Goal: Check status

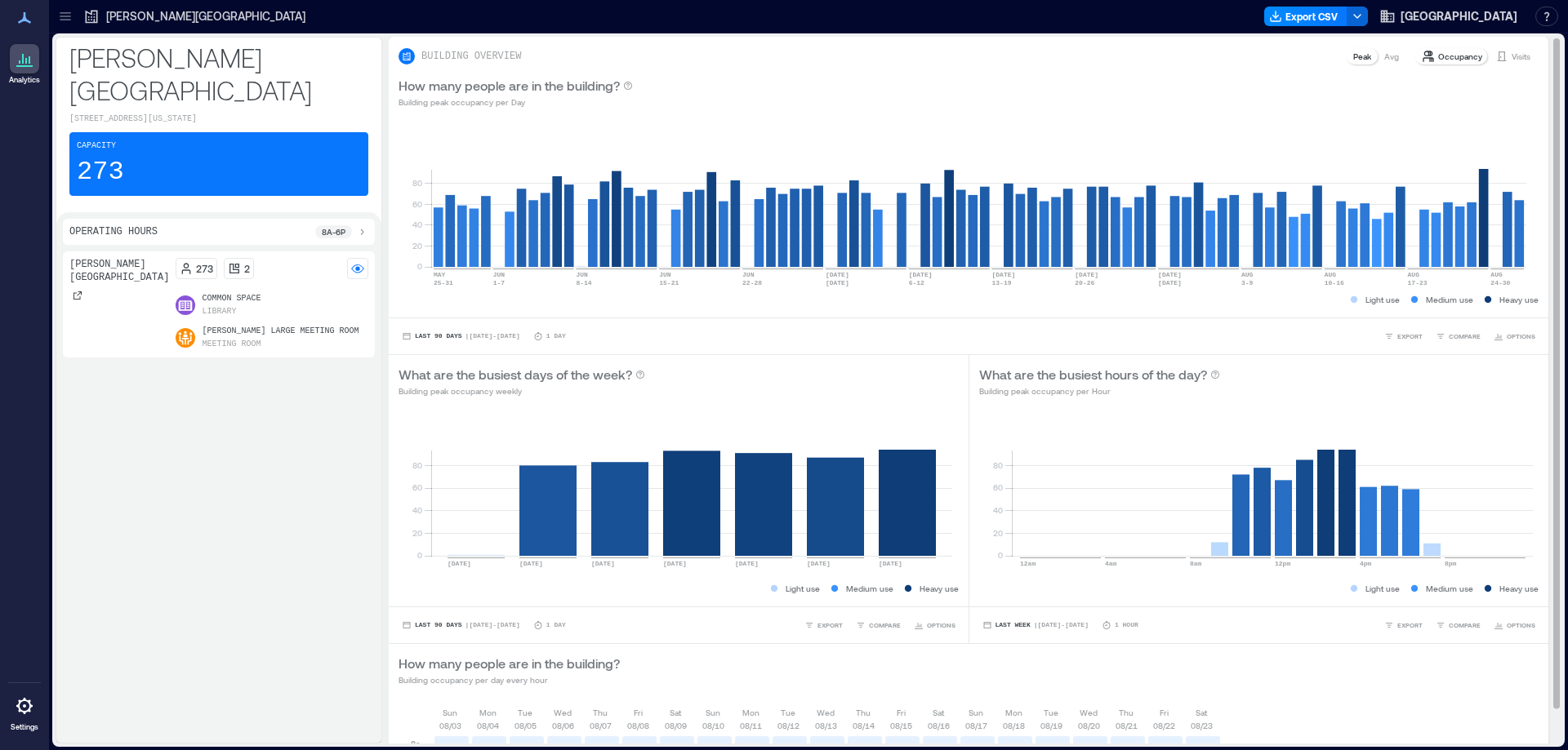
click at [1512, 55] on p "Visits" at bounding box center [1521, 57] width 19 height 13
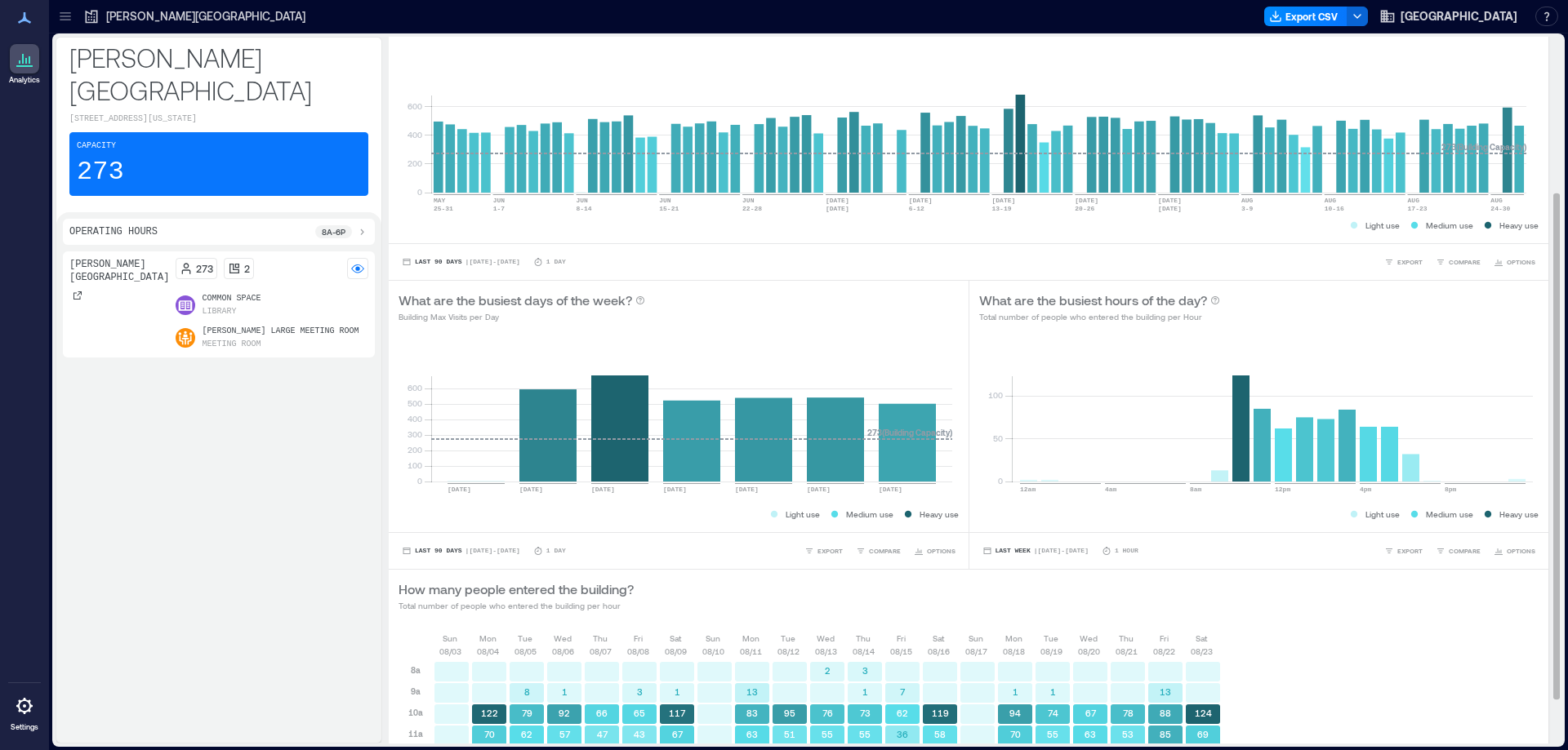
scroll to position [280, 0]
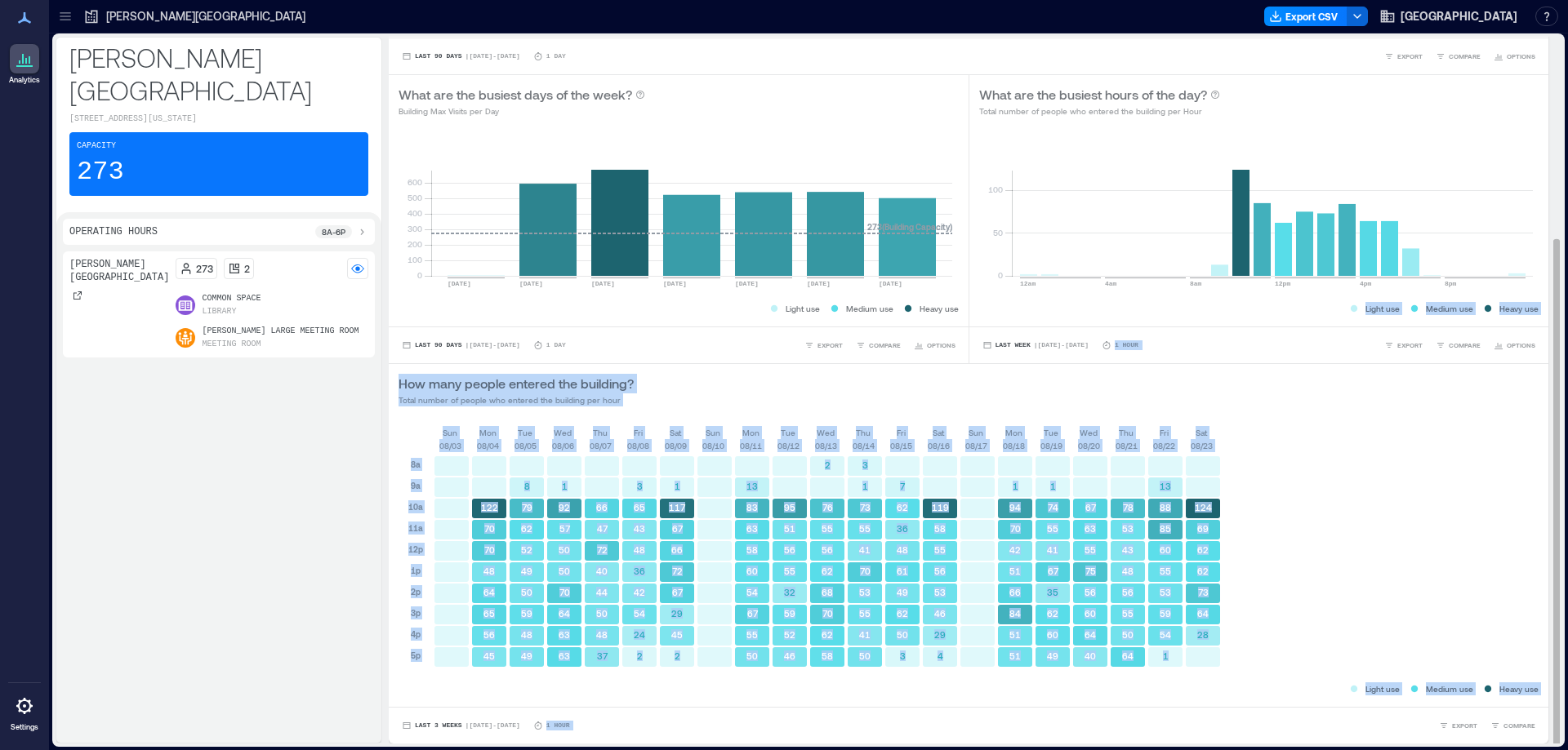
drag, startPoint x: 1546, startPoint y: 311, endPoint x: 1534, endPoint y: 181, distance: 130.6
click at [1534, 181] on div "BUILDING OVERVIEW Peak Avg Occupancy Visits How many people entered the buildin…" at bounding box center [976, 391] width 1173 height 707
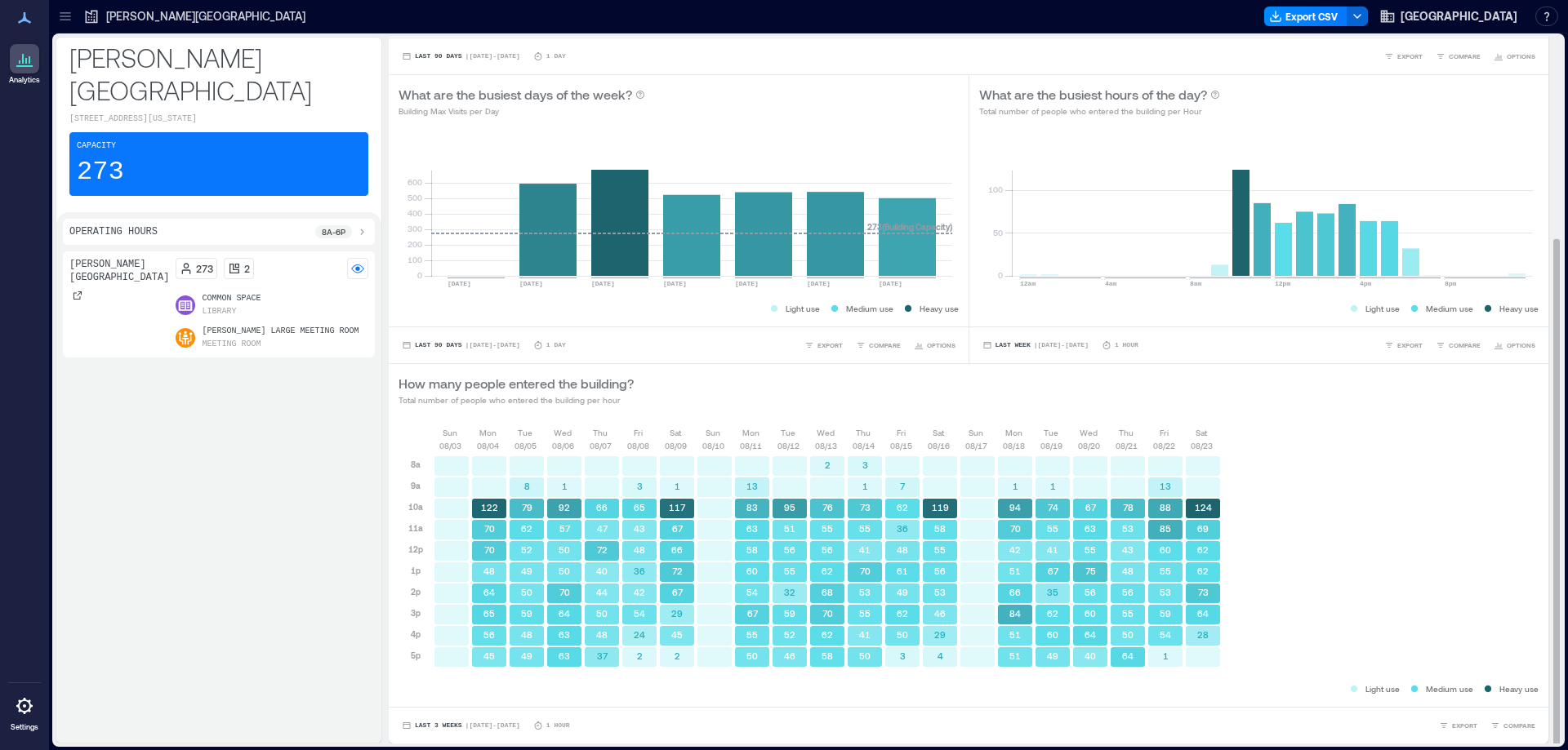
click at [1543, 190] on div "BUILDING OVERVIEW Peak Avg Occupancy Visits How many people entered the buildin…" at bounding box center [976, 250] width 1173 height 987
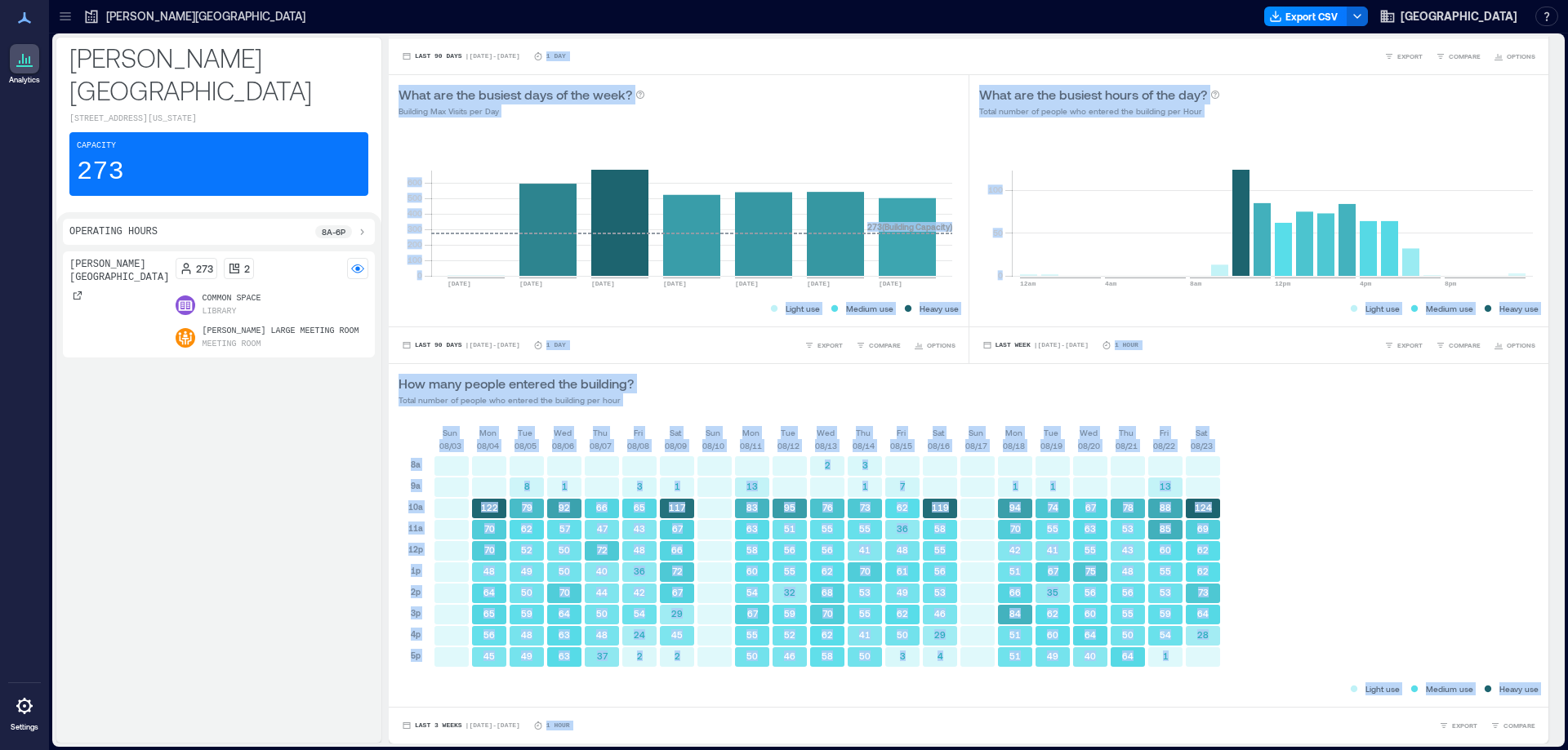
drag, startPoint x: 1545, startPoint y: 273, endPoint x: 1558, endPoint y: 206, distance: 68.2
click at [1558, 206] on div "BUILDING OVERVIEW Peak Avg Occupancy Visits How many people entered the buildin…" at bounding box center [976, 391] width 1173 height 707
click at [1317, 463] on div "[DATE] [DATE] [DATE] [DATE] [DATE] [DATE] [DATE] [DATE] [DATE] [DATE] [DATE] [D…" at bounding box center [968, 553] width 1140 height 255
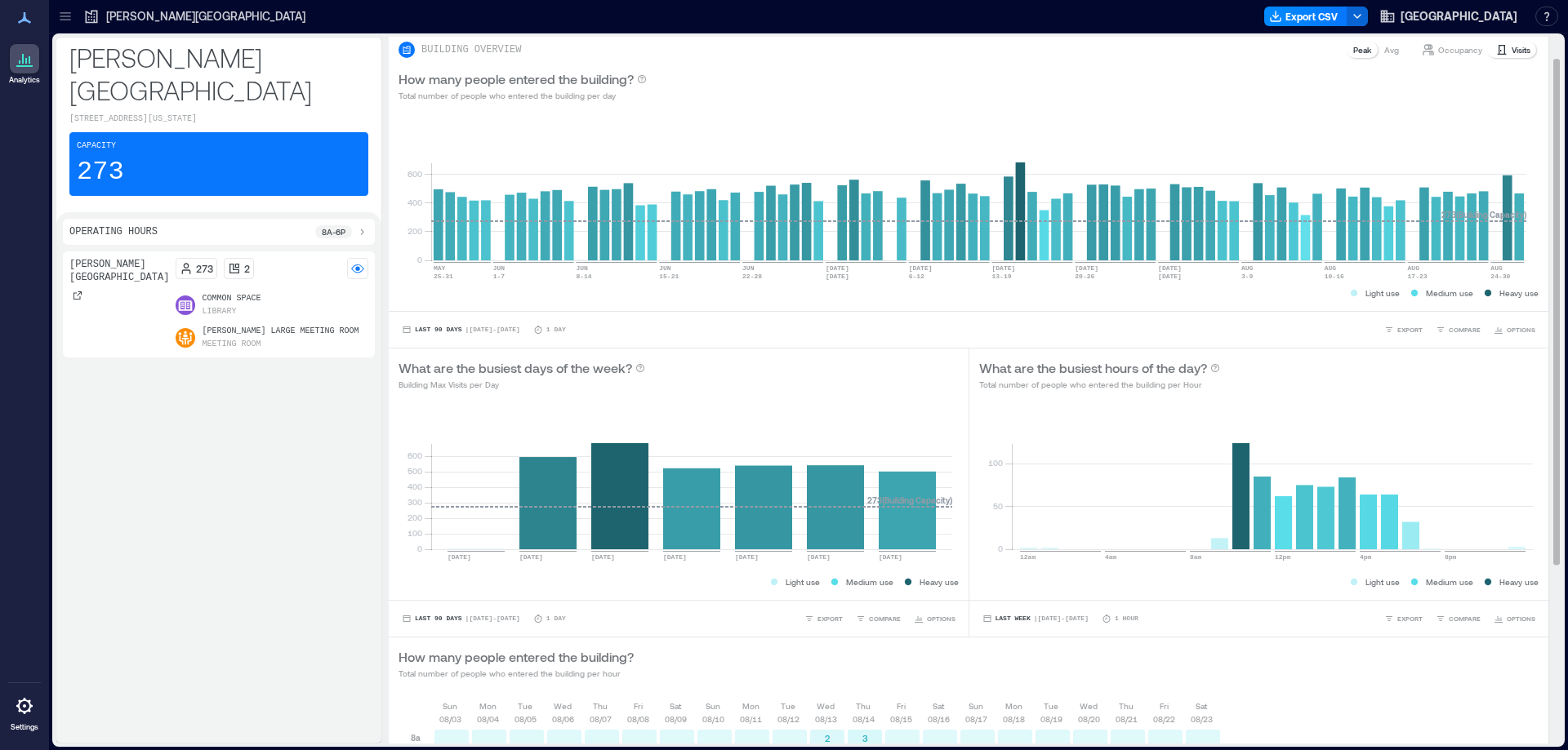
scroll to position [0, 0]
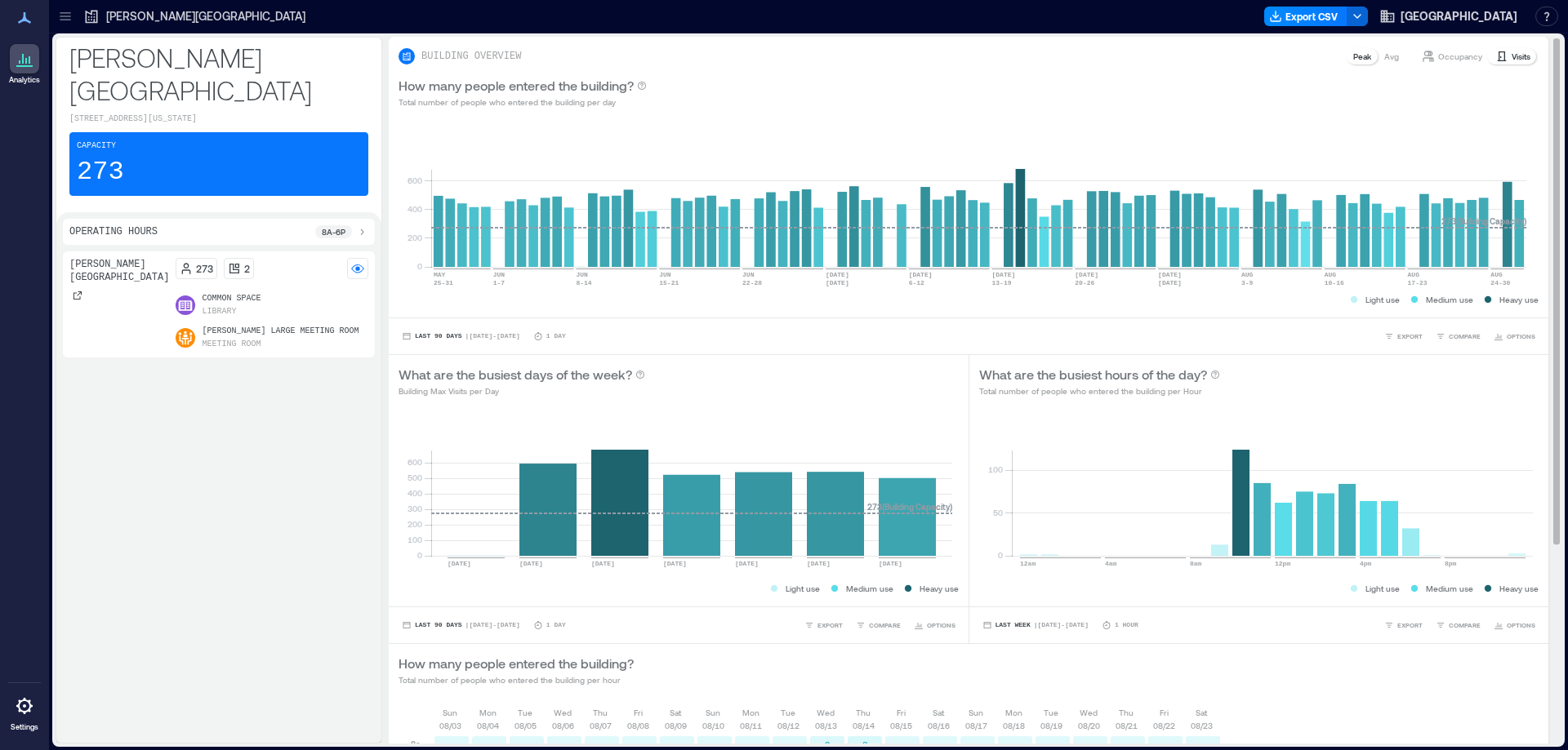
click at [830, 349] on div "Last 90 Days | [DATE] - [DATE] 1 Day EXPORT COMPARE OPTIONS" at bounding box center [969, 336] width 1160 height 37
click at [1385, 56] on p "Avg" at bounding box center [1392, 57] width 15 height 13
click at [1356, 56] on p "Peak" at bounding box center [1362, 57] width 18 height 13
click at [1353, 61] on p "Peak" at bounding box center [1362, 57] width 18 height 13
click at [1385, 58] on p "Avg" at bounding box center [1392, 57] width 15 height 13
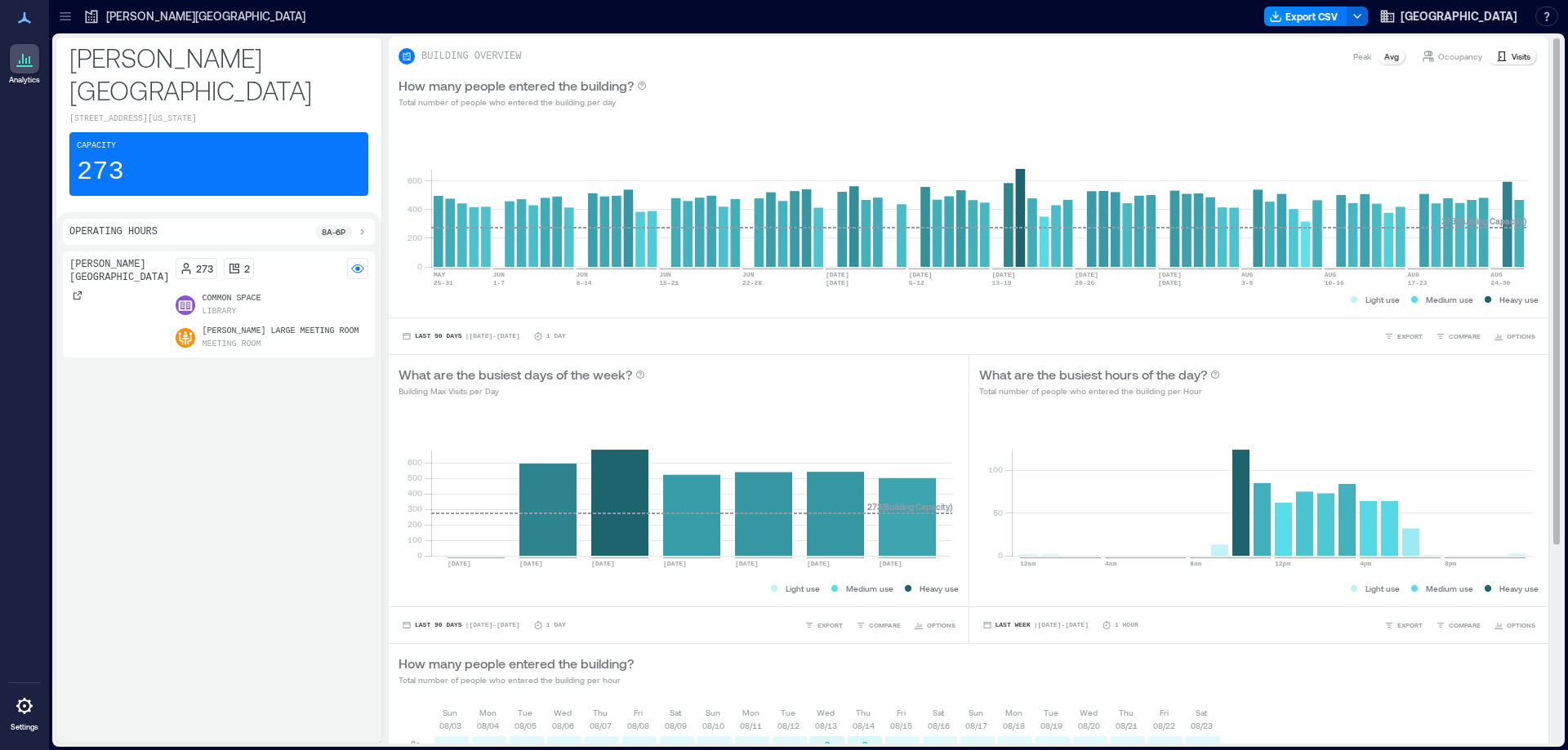
click at [1353, 53] on p "Peak" at bounding box center [1362, 57] width 18 height 13
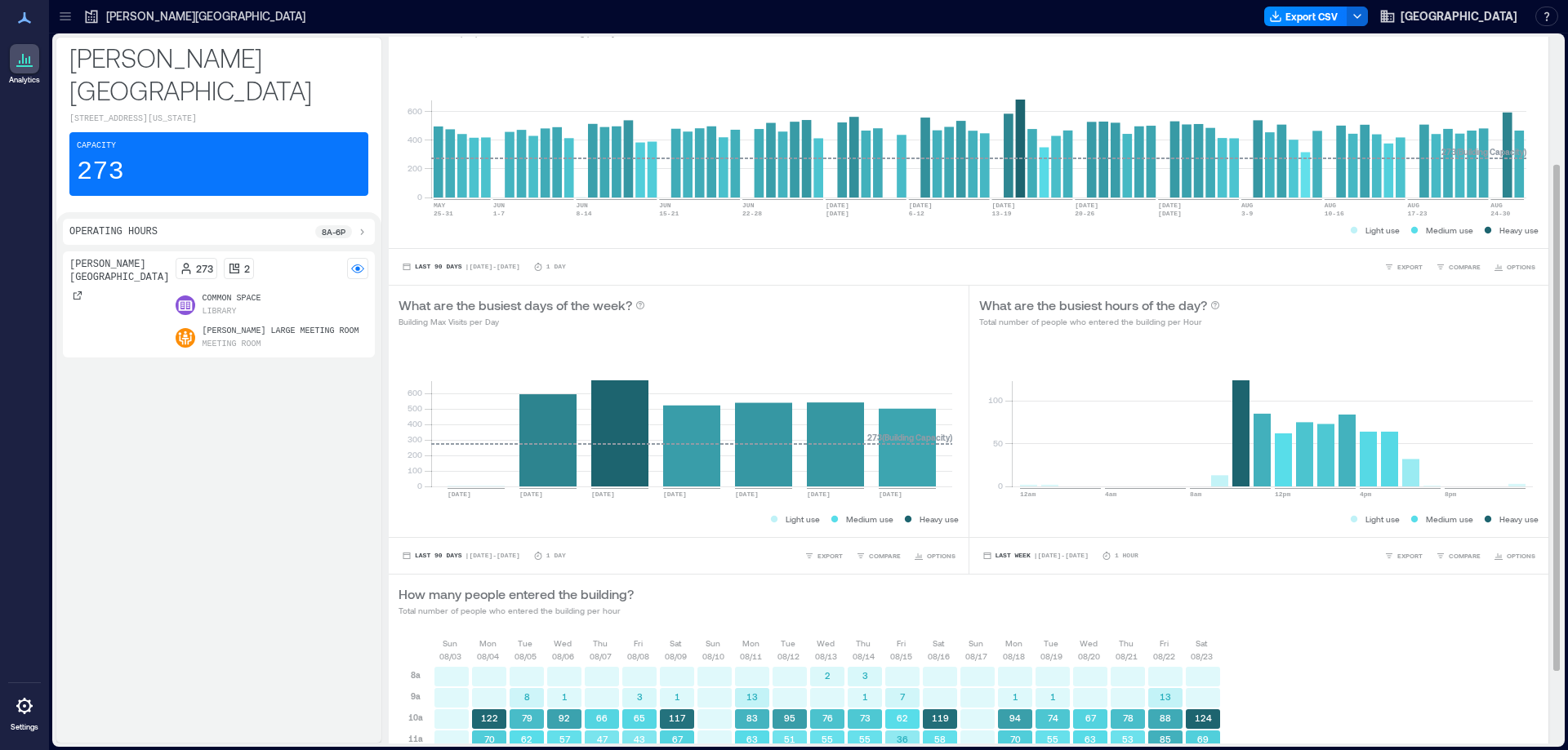
scroll to position [280, 0]
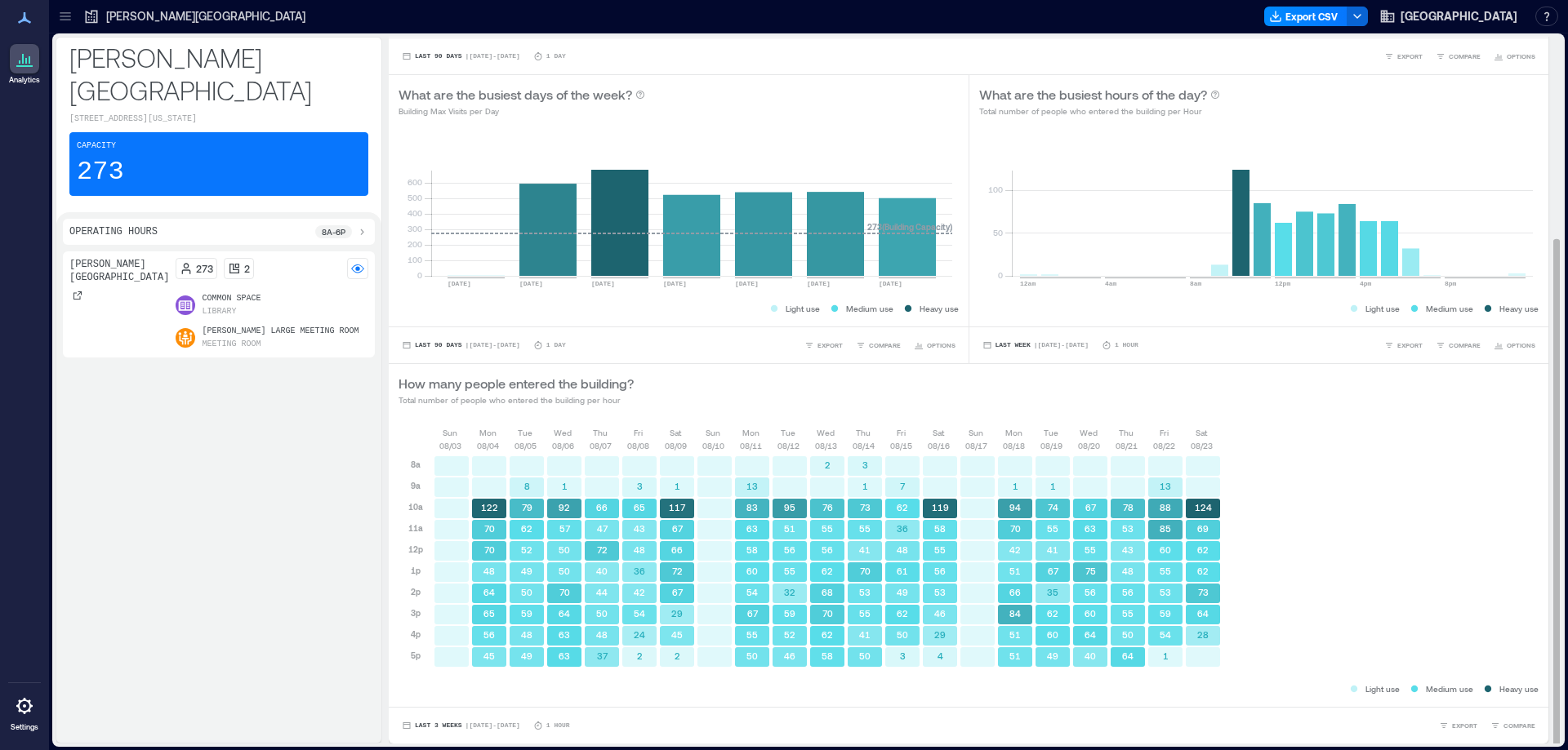
click at [881, 387] on div "How many people entered the building? Total number of people who entered the bu…" at bounding box center [968, 391] width 1140 height 33
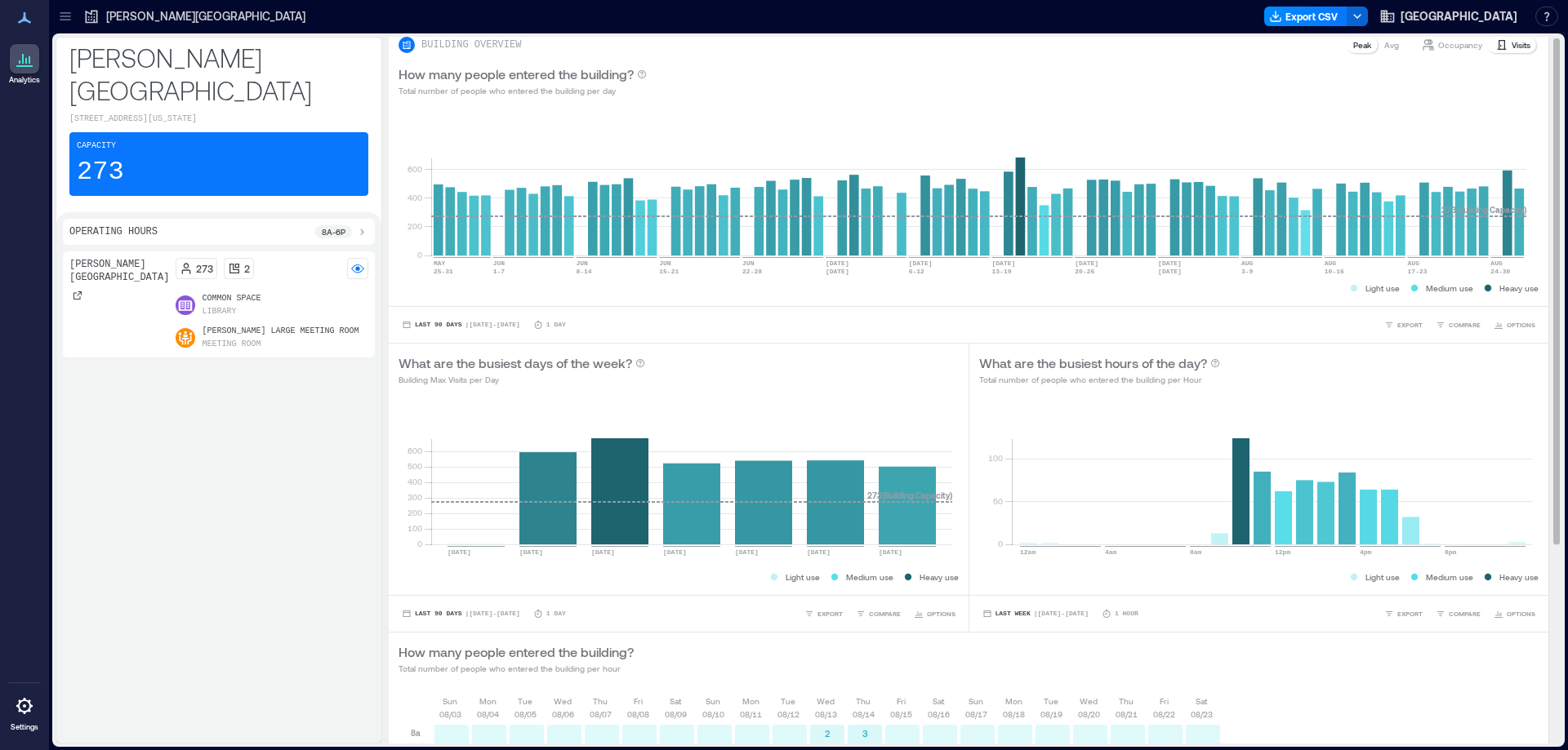
scroll to position [0, 0]
